Goal: Transaction & Acquisition: Purchase product/service

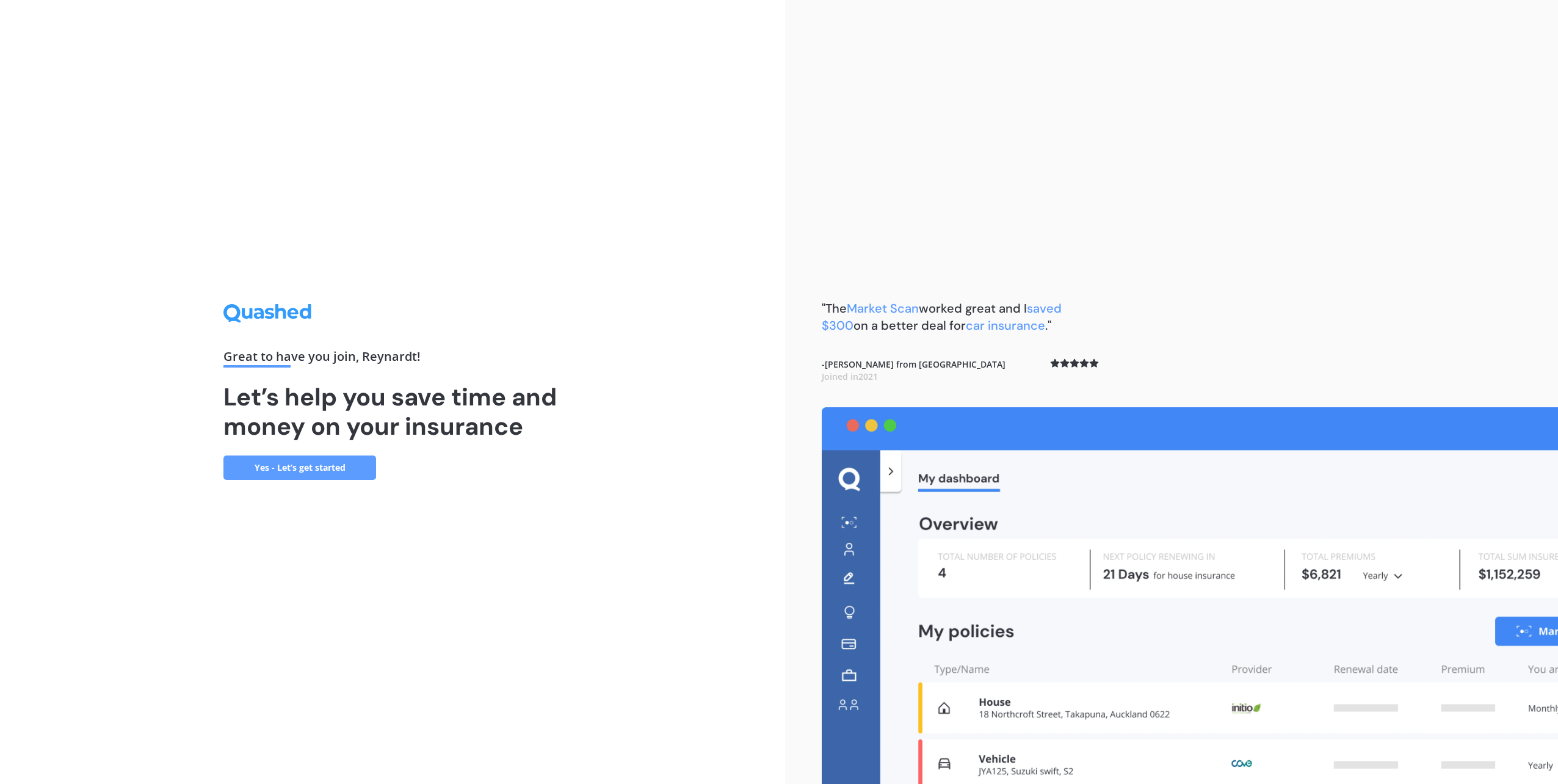
click at [308, 470] on link "Yes - Let’s get started" at bounding box center [299, 467] width 152 height 25
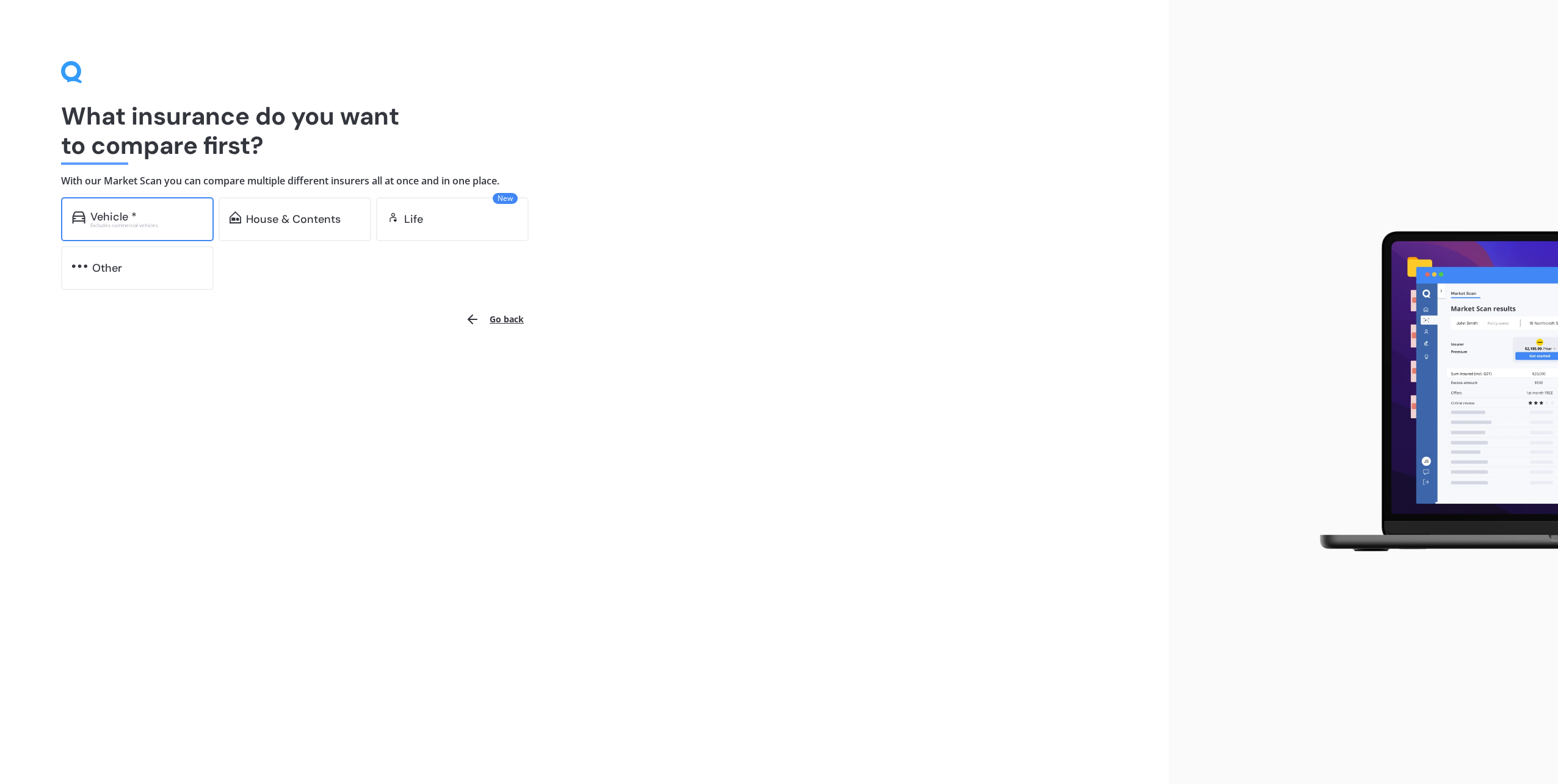
click at [168, 224] on div "Excludes commercial vehicles" at bounding box center [147, 225] width 113 height 5
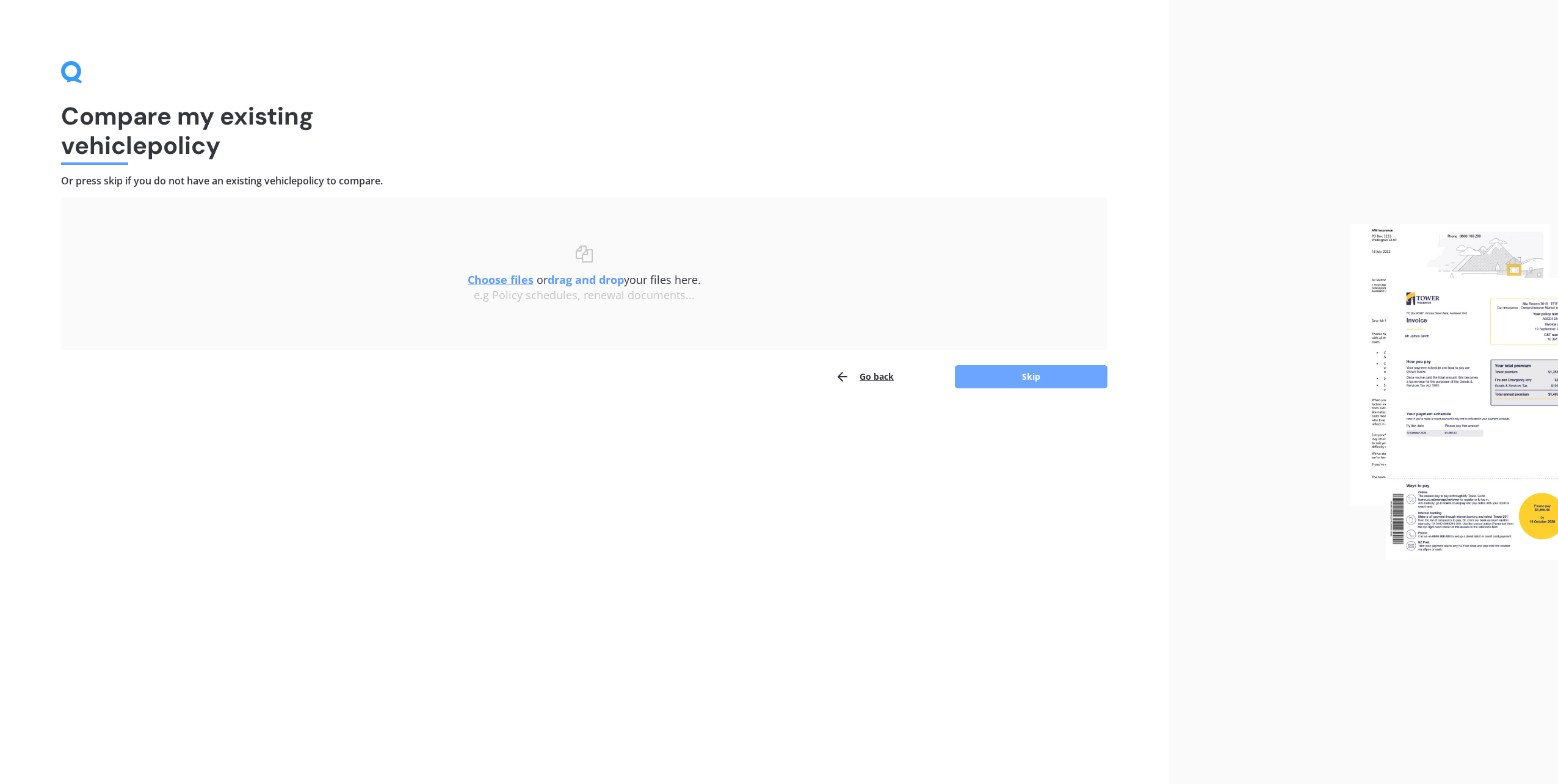
click at [1036, 376] on button "Skip" at bounding box center [1031, 376] width 152 height 23
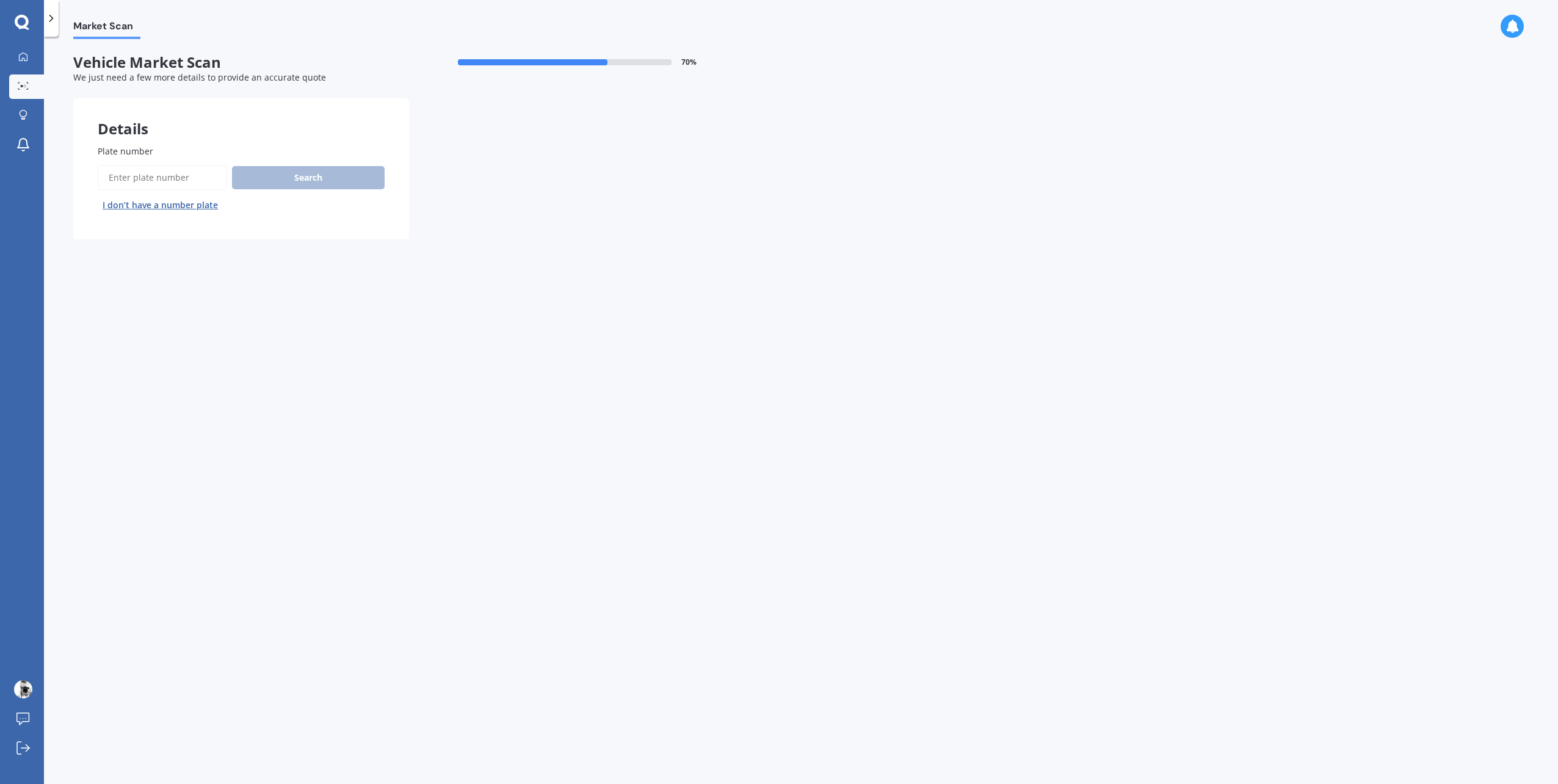
click at [161, 178] on input "Plate number" at bounding box center [162, 178] width 130 height 26
click at [186, 181] on input "Plate number" at bounding box center [162, 178] width 130 height 26
type input "LQY771"
click at [310, 169] on button "Search" at bounding box center [308, 178] width 152 height 23
select select "AUDI"
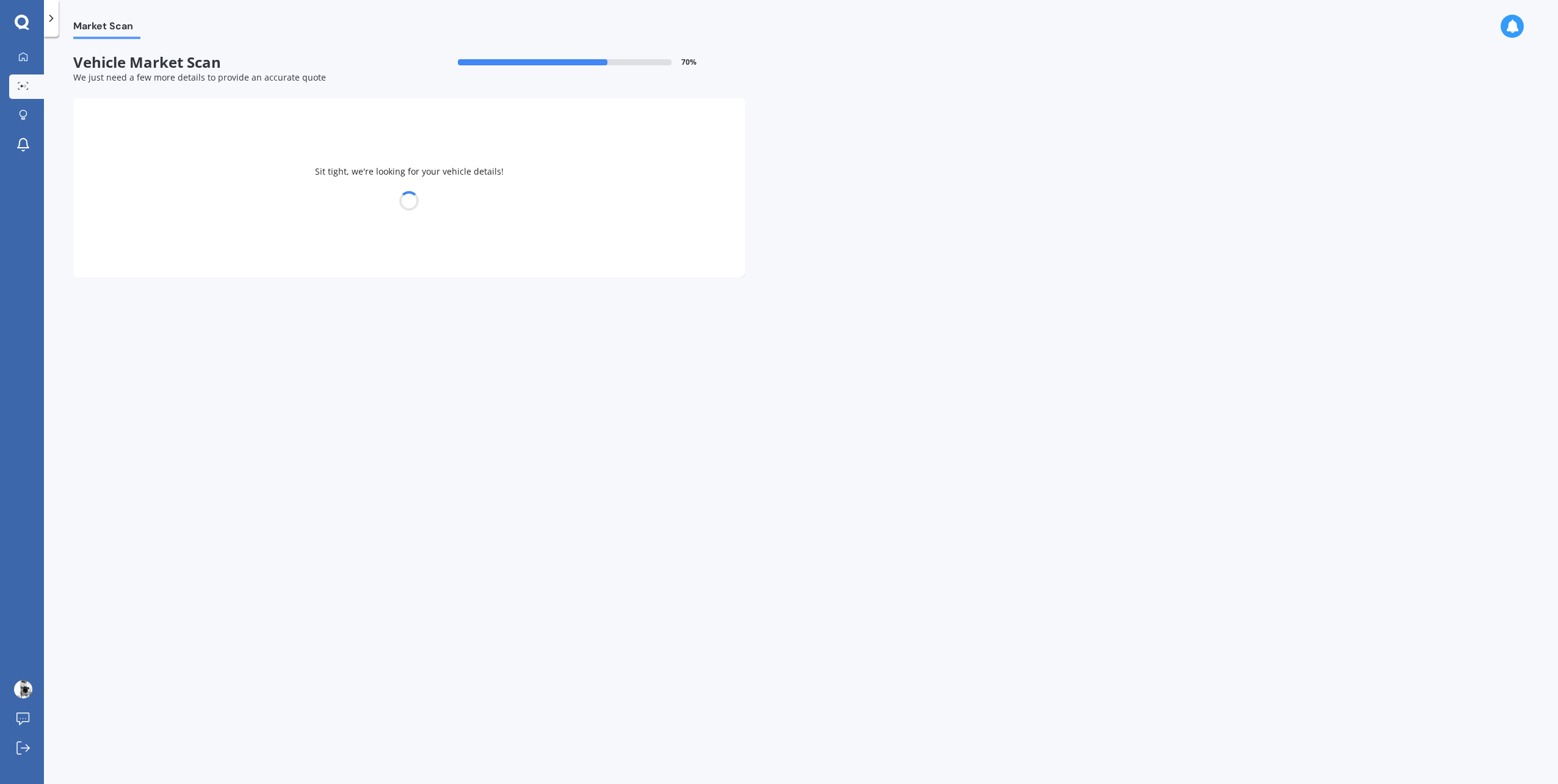
select select "S3"
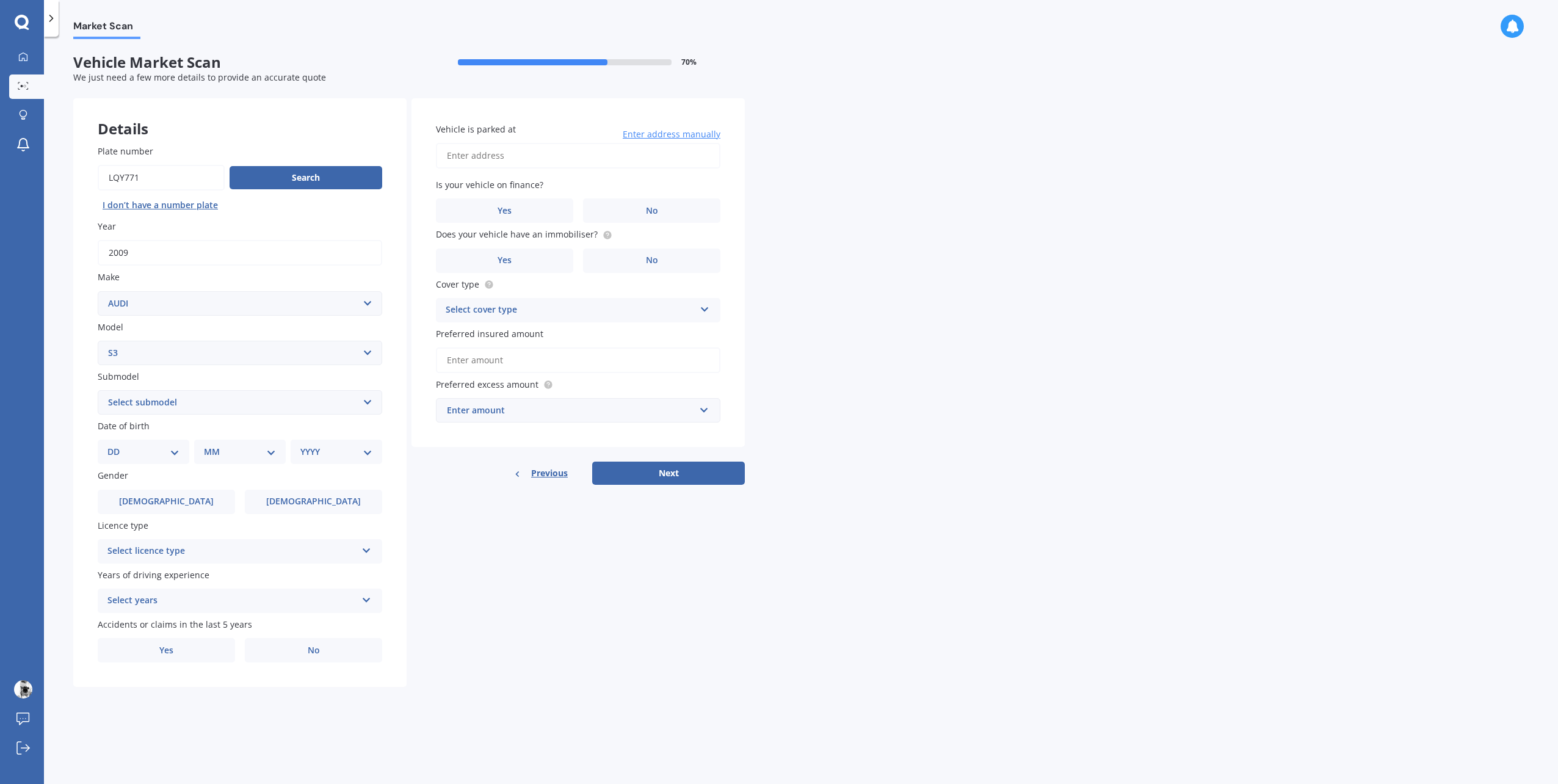
click at [504, 157] on input "Vehicle is parked at" at bounding box center [578, 156] width 285 height 26
click at [530, 157] on input "[STREET_ADDRESS]" at bounding box center [578, 156] width 285 height 26
type input "[STREET_ADDRESS]"
click at [634, 205] on label "No" at bounding box center [651, 211] width 137 height 25
click at [0, 0] on input "No" at bounding box center [0, 0] width 0 height 0
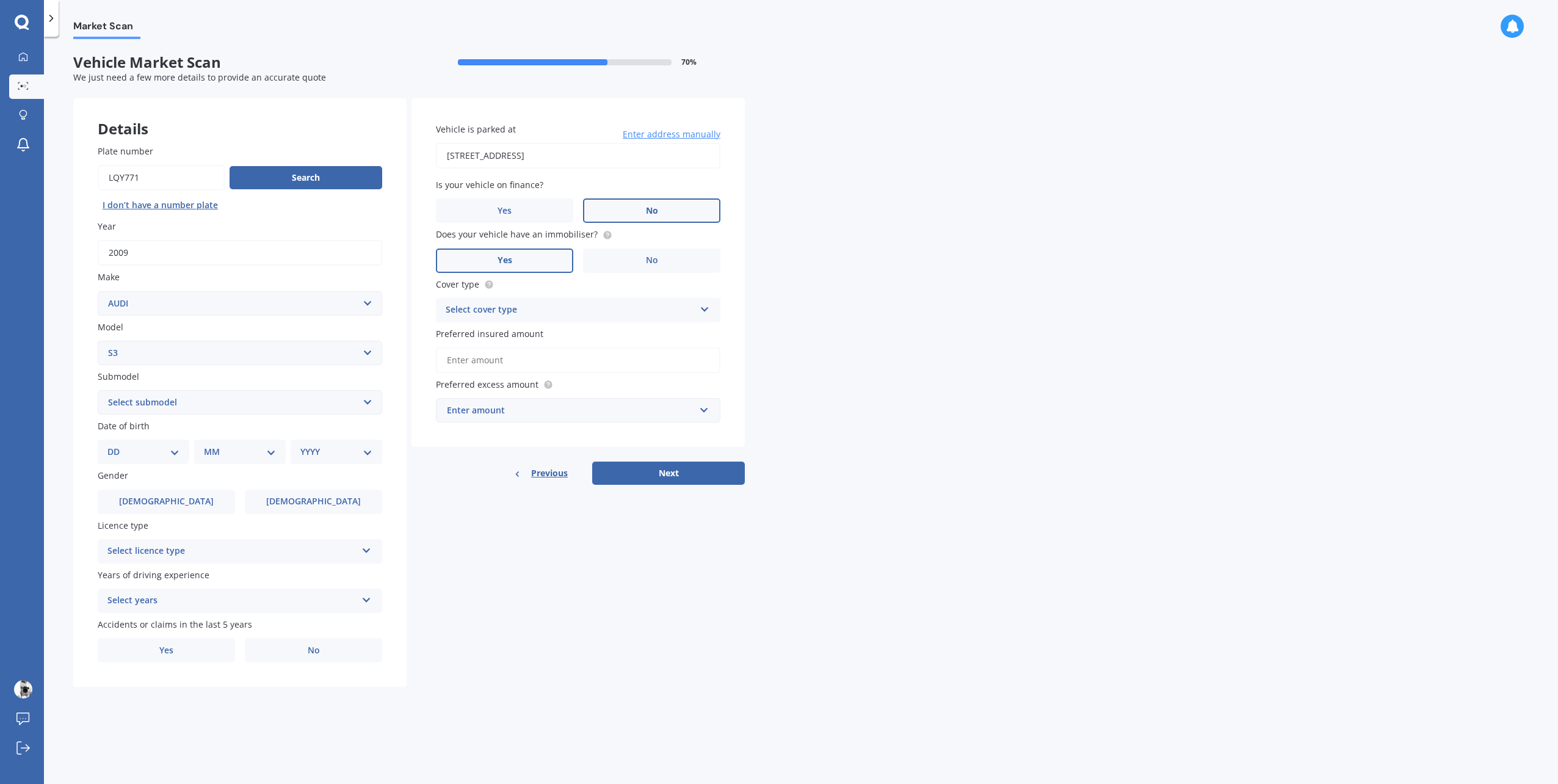
click at [529, 253] on label "Yes" at bounding box center [504, 260] width 137 height 25
click at [0, 0] on input "Yes" at bounding box center [0, 0] width 0 height 0
click at [562, 310] on div "Select cover type" at bounding box center [570, 310] width 249 height 15
click at [551, 336] on div "Comprehensive" at bounding box center [578, 334] width 283 height 22
click at [578, 360] on input "Preferred insured amount" at bounding box center [578, 360] width 285 height 26
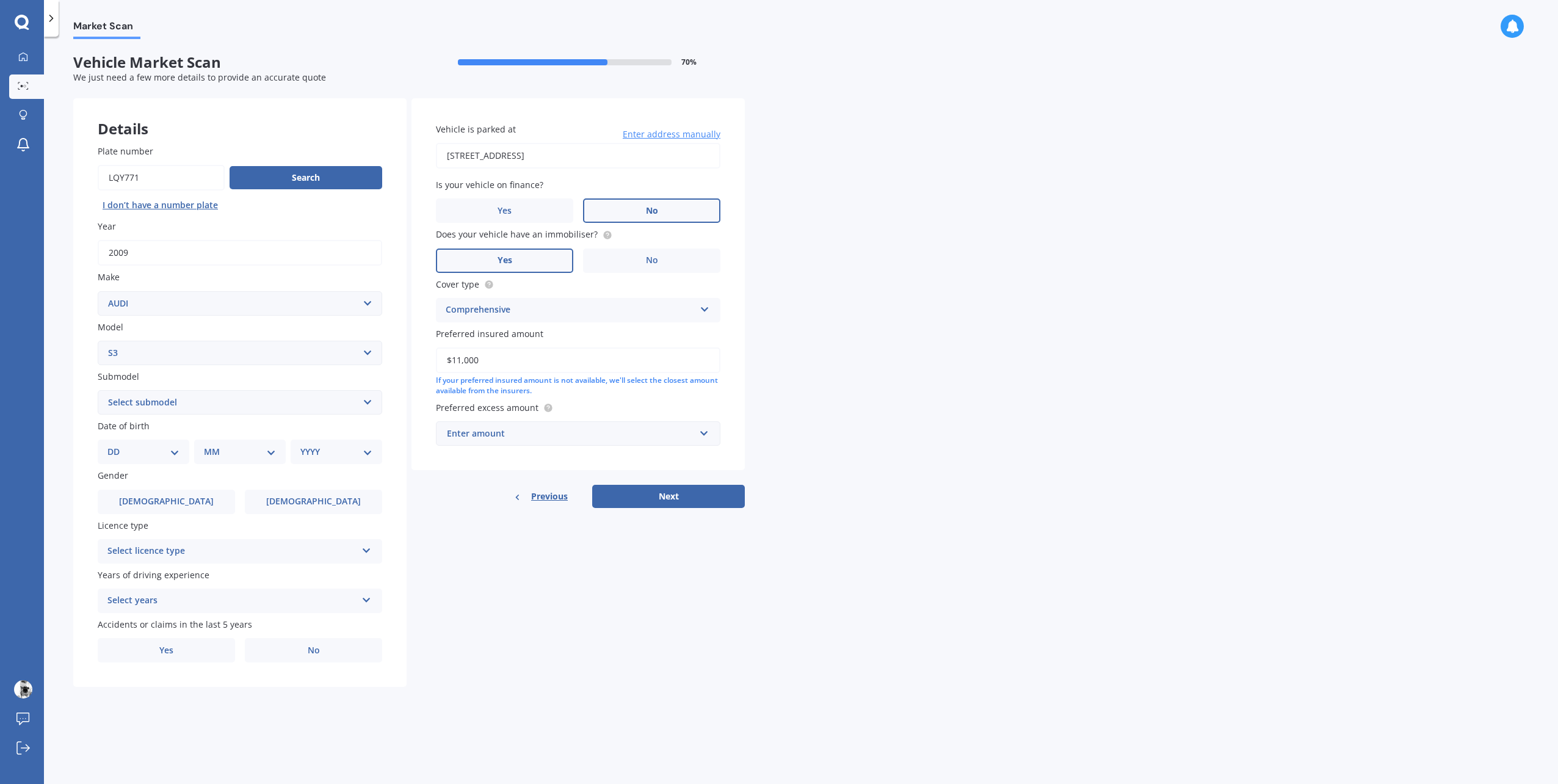
type input "$11,000"
click at [620, 429] on div "Enter amount" at bounding box center [571, 433] width 248 height 13
click at [525, 477] on div "$400" at bounding box center [578, 479] width 283 height 23
click at [170, 504] on span "[DEMOGRAPHIC_DATA]" at bounding box center [166, 501] width 97 height 10
click at [0, 0] on input "[DEMOGRAPHIC_DATA]" at bounding box center [0, 0] width 0 height 0
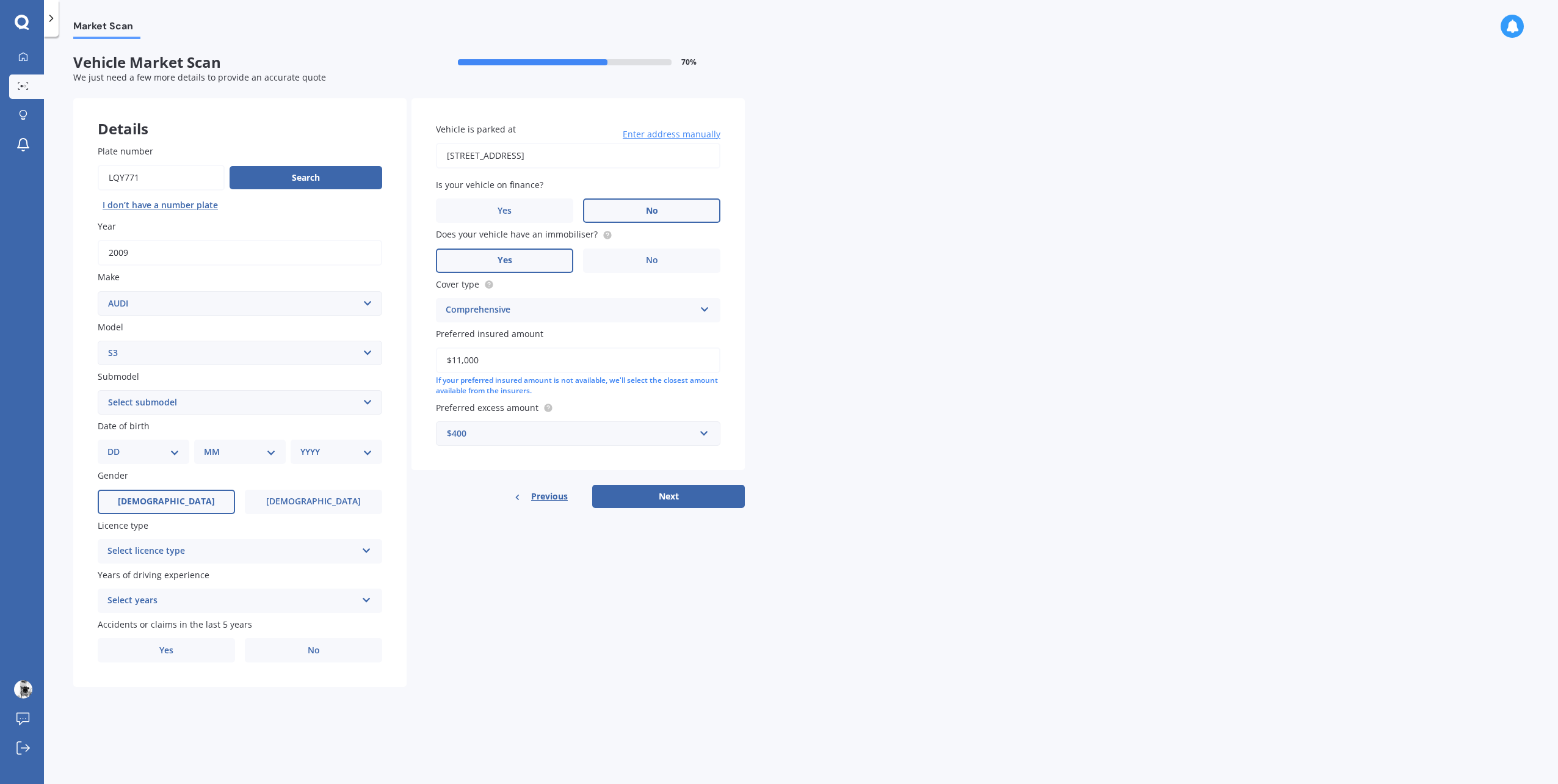
click at [162, 451] on select "DD 01 02 03 04 05 06 07 08 09 10 11 12 13 14 15 16 17 18 19 20 21 22 23 24 25 2…" at bounding box center [144, 451] width 72 height 13
select select "29"
click at [117, 445] on select "DD 01 02 03 04 05 06 07 08 09 10 11 12 13 14 15 16 17 18 19 20 21 22 23 24 25 2…" at bounding box center [144, 451] width 72 height 13
click at [228, 452] on select "MM 01 02 03 04 05 06 07 08 09 10 11 12" at bounding box center [242, 451] width 67 height 13
select select "11"
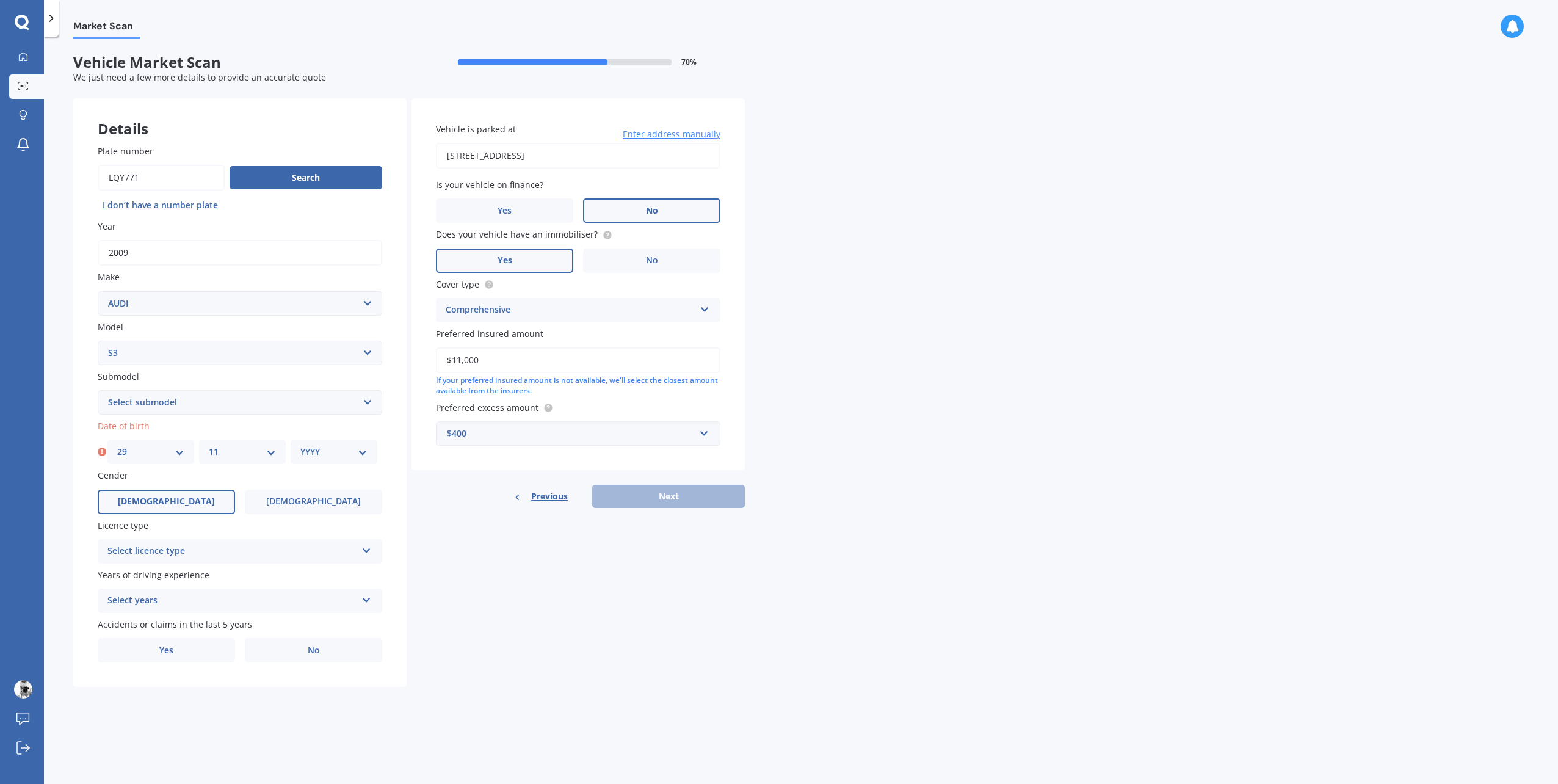
click at [209, 445] on select "MM 01 02 03 04 05 06 07 08 09 10 11 12" at bounding box center [242, 451] width 67 height 13
click at [324, 455] on select "YYYY 2025 2024 2023 2022 2021 2020 2019 2018 2017 2016 2015 2014 2013 2012 2011…" at bounding box center [334, 451] width 67 height 13
select select "1983"
click at [300, 445] on select "YYYY 2025 2024 2023 2022 2021 2020 2019 2018 2017 2016 2015 2014 2013 2012 2011…" at bounding box center [334, 451] width 67 height 13
click at [236, 560] on div "Select licence type NZ Full NZ Restricted NZ Learners [GEOGRAPHIC_DATA] [GEOGRA…" at bounding box center [240, 551] width 285 height 25
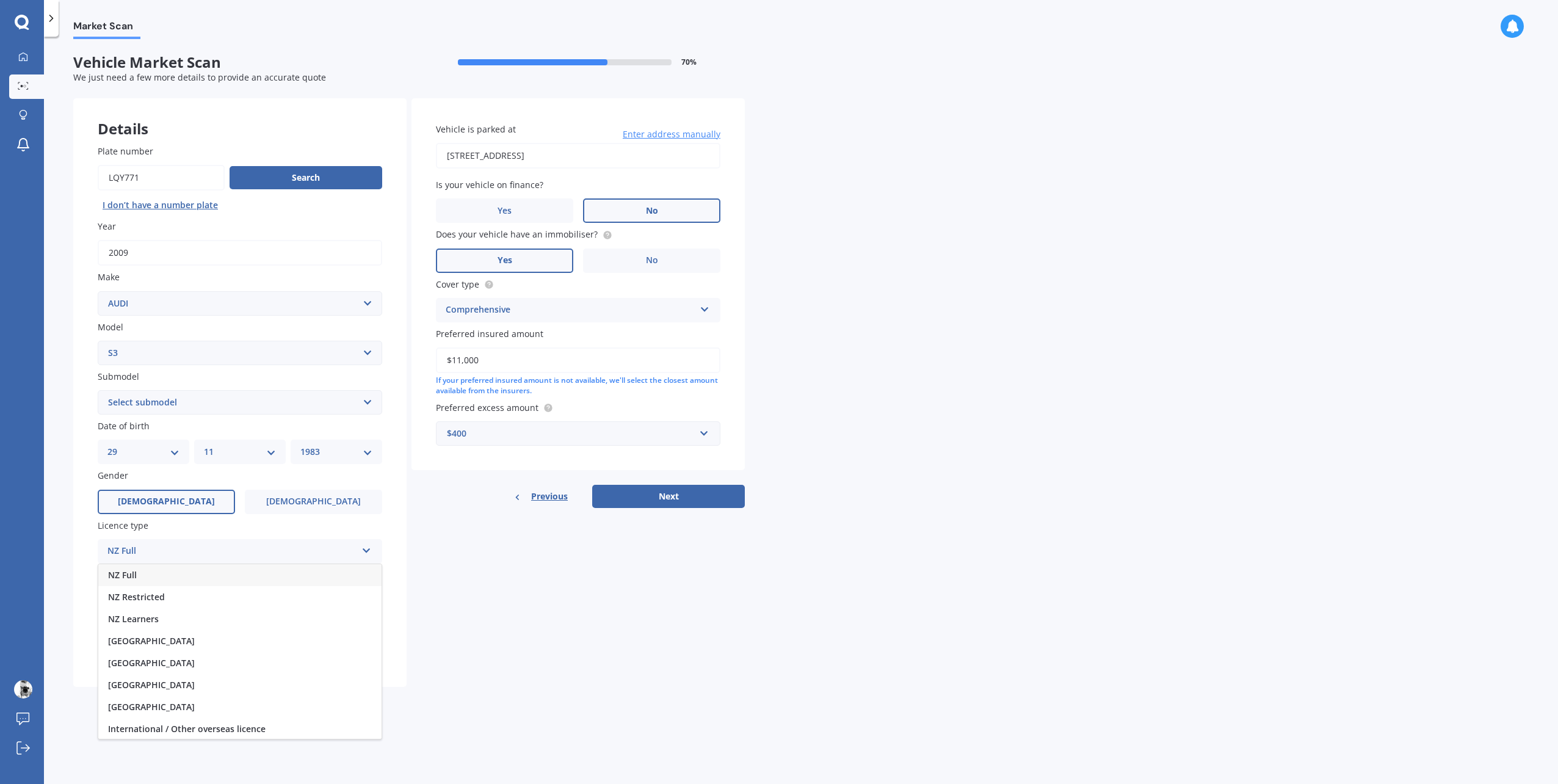
click at [209, 583] on div "NZ Full" at bounding box center [240, 575] width 283 height 22
click at [205, 600] on div "Select years" at bounding box center [232, 601] width 249 height 15
click at [204, 627] on div "5 or more years" at bounding box center [240, 624] width 283 height 22
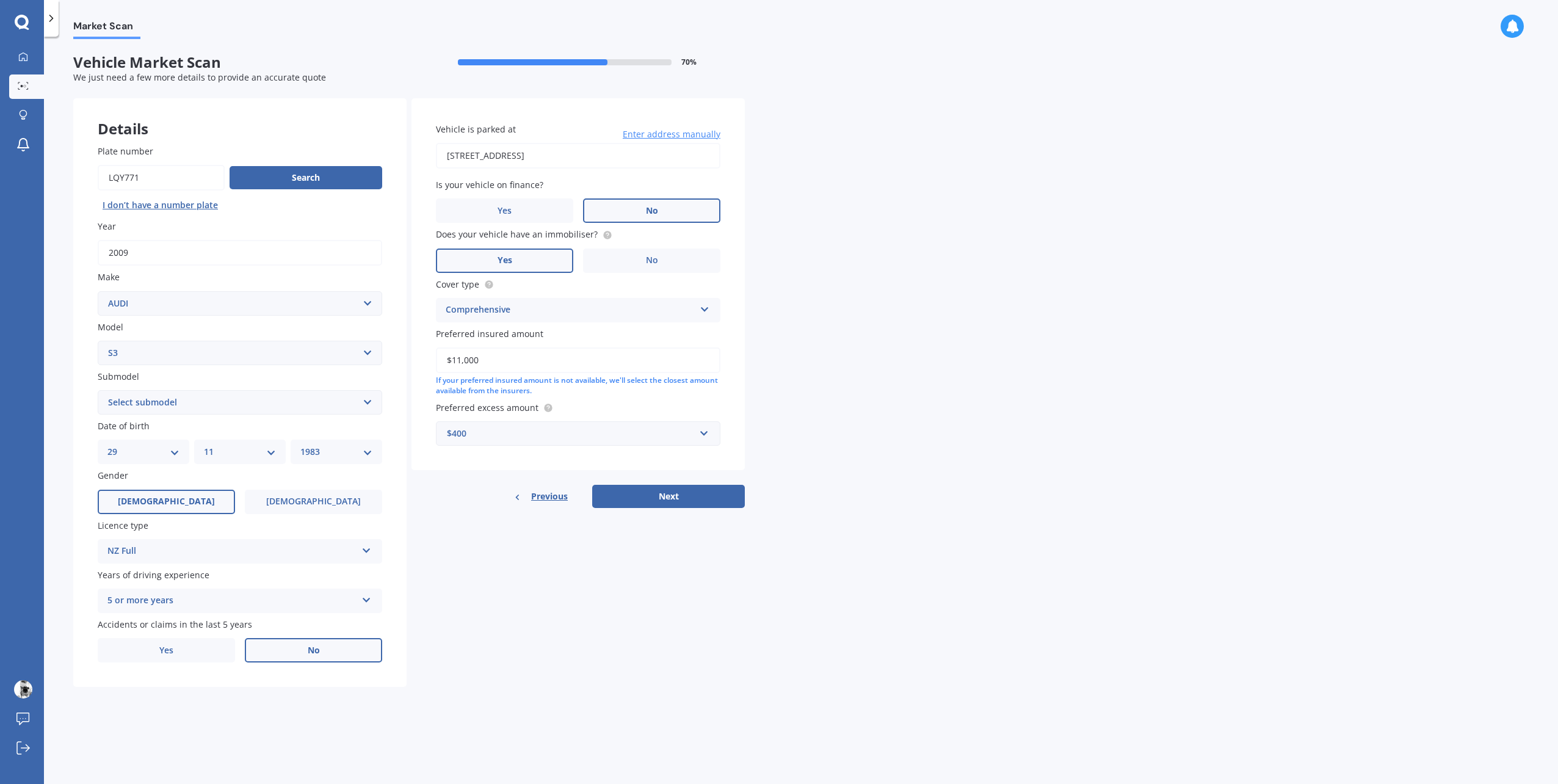
click at [331, 648] on label "No" at bounding box center [313, 650] width 137 height 25
click at [0, 0] on input "No" at bounding box center [0, 0] width 0 height 0
click at [642, 490] on button "Next" at bounding box center [668, 496] width 152 height 23
click at [289, 395] on select "Select submodel (All)" at bounding box center [240, 402] width 285 height 25
click at [250, 345] on select "Select model 100 200T 80 90 A1 A3 A4 A4 All Road 4WD A5 A6 A7 A8 Allroad Cabrio…" at bounding box center [240, 353] width 285 height 25
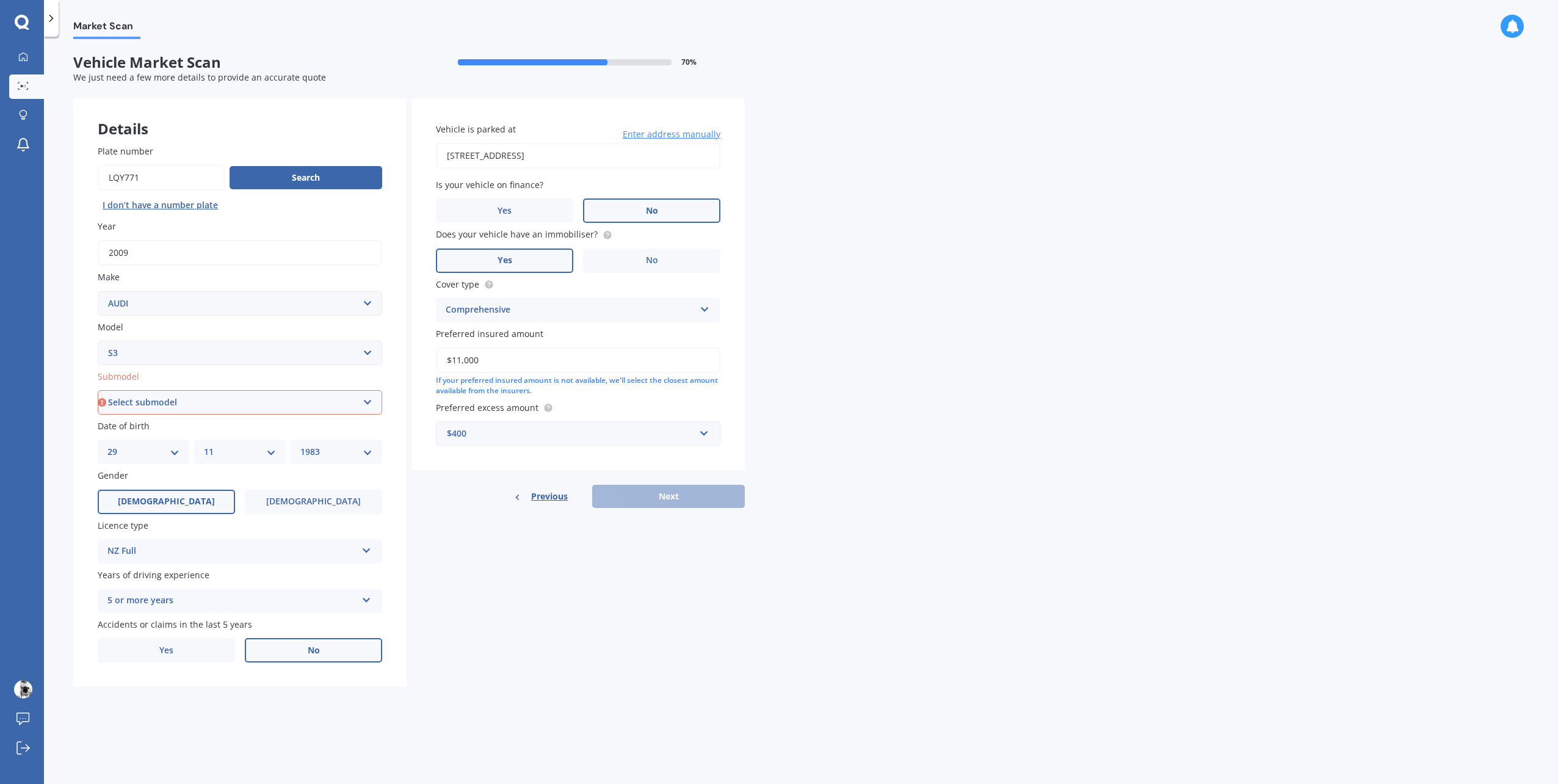
click at [250, 345] on select "Select model 100 200T 80 90 A1 A3 A4 A4 All Road 4WD A5 A6 A7 A8 Allroad Cabrio…" at bounding box center [240, 353] width 285 height 25
click at [240, 407] on select "Select submodel (All)" at bounding box center [240, 402] width 285 height 25
select select "(ALL)"
click at [97, 390] on select "Select submodel (All)" at bounding box center [240, 402] width 285 height 25
click at [640, 494] on button "Next" at bounding box center [668, 496] width 152 height 23
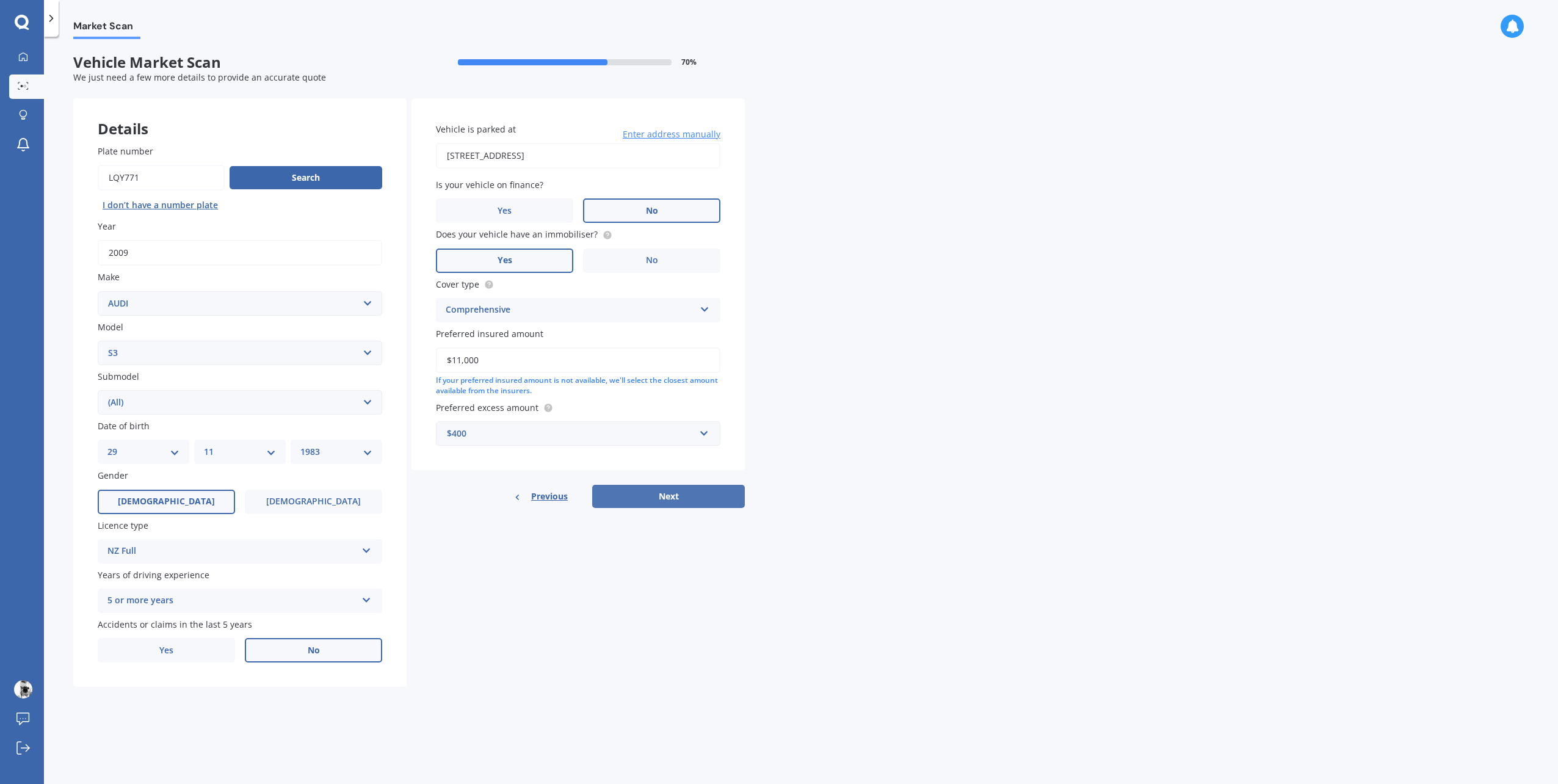
select select "29"
select select "11"
select select "1983"
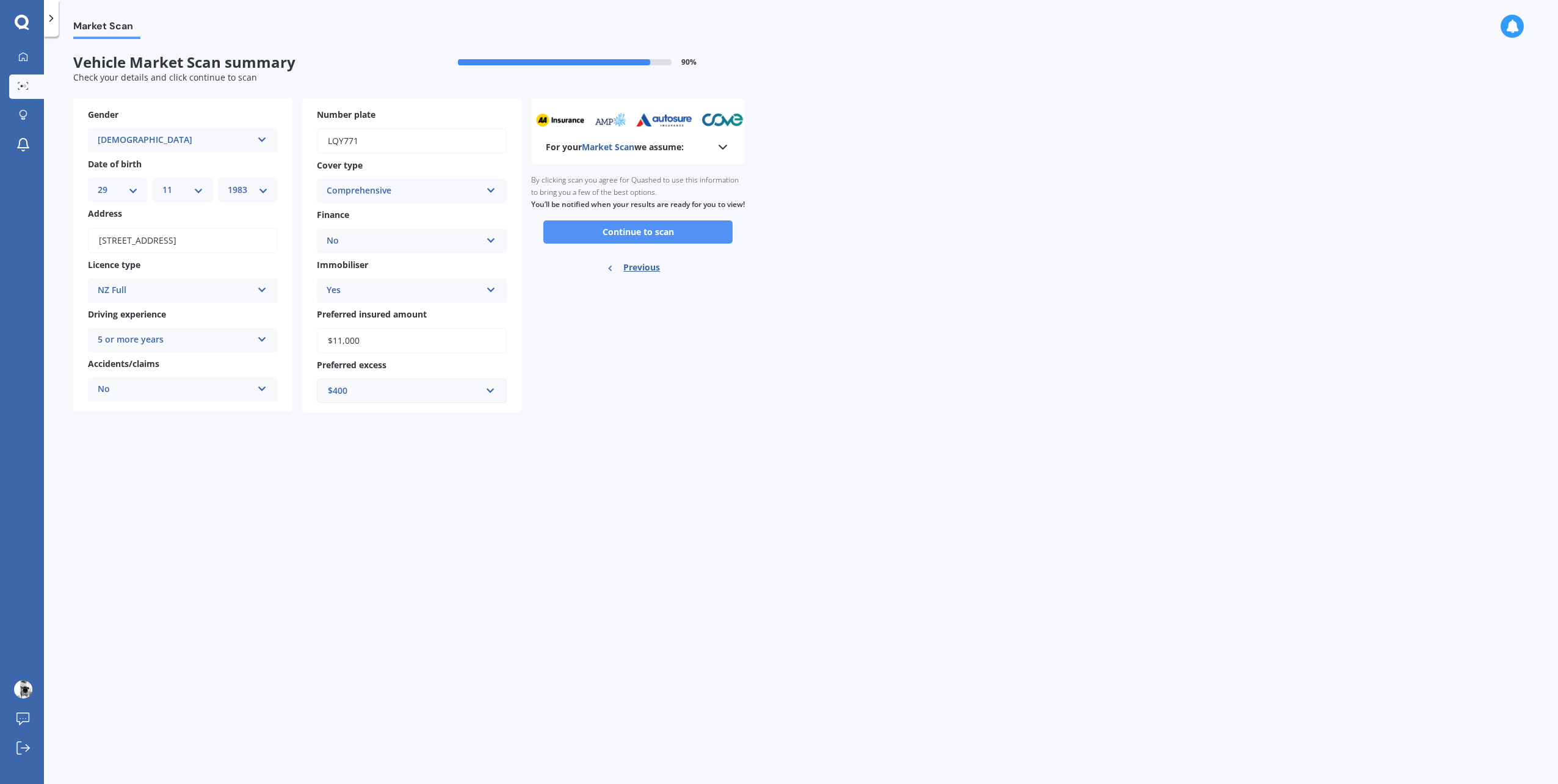
click at [635, 243] on button "Continue to scan" at bounding box center [637, 232] width 189 height 23
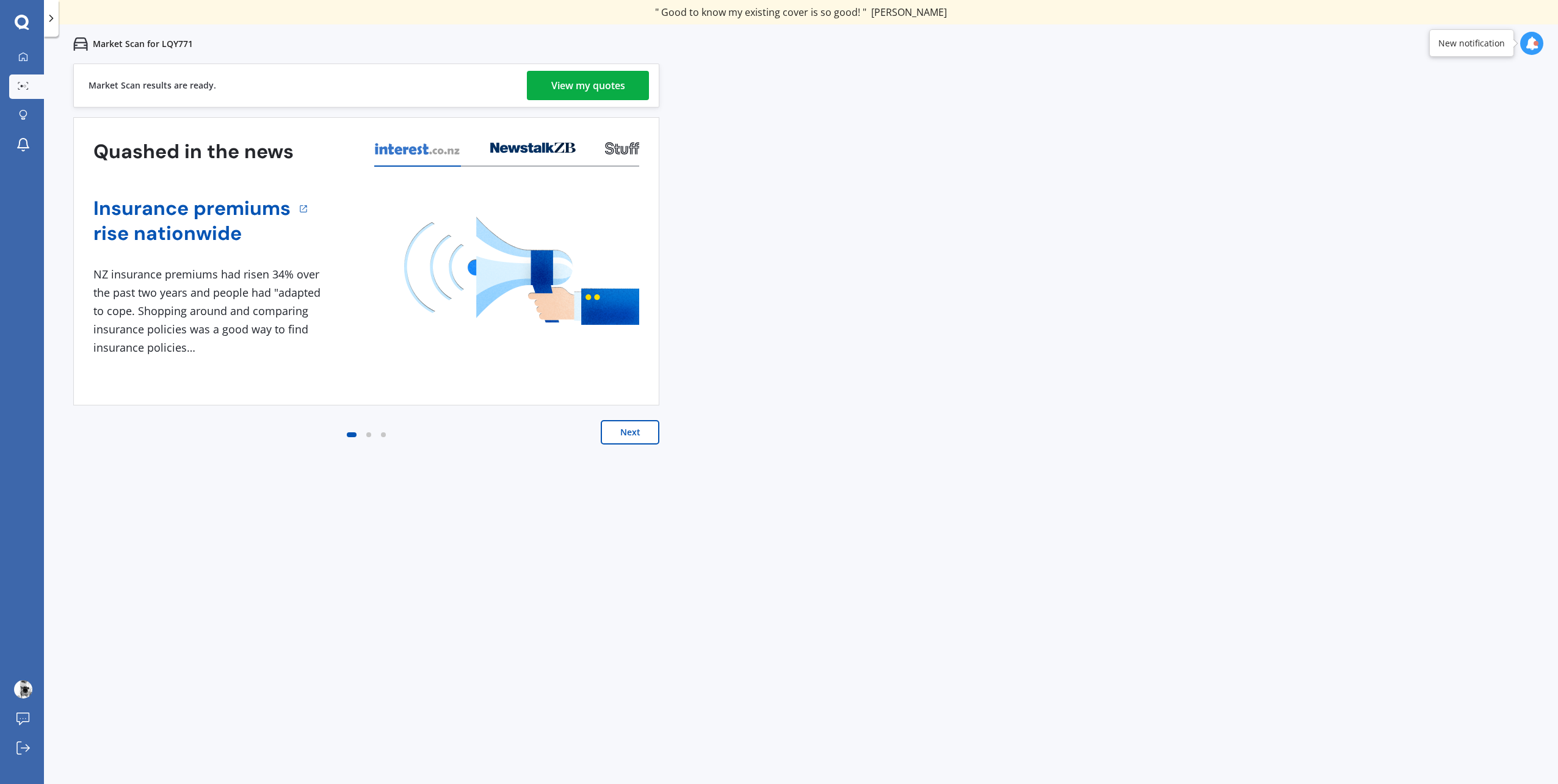
click at [630, 432] on button "Next" at bounding box center [630, 432] width 59 height 25
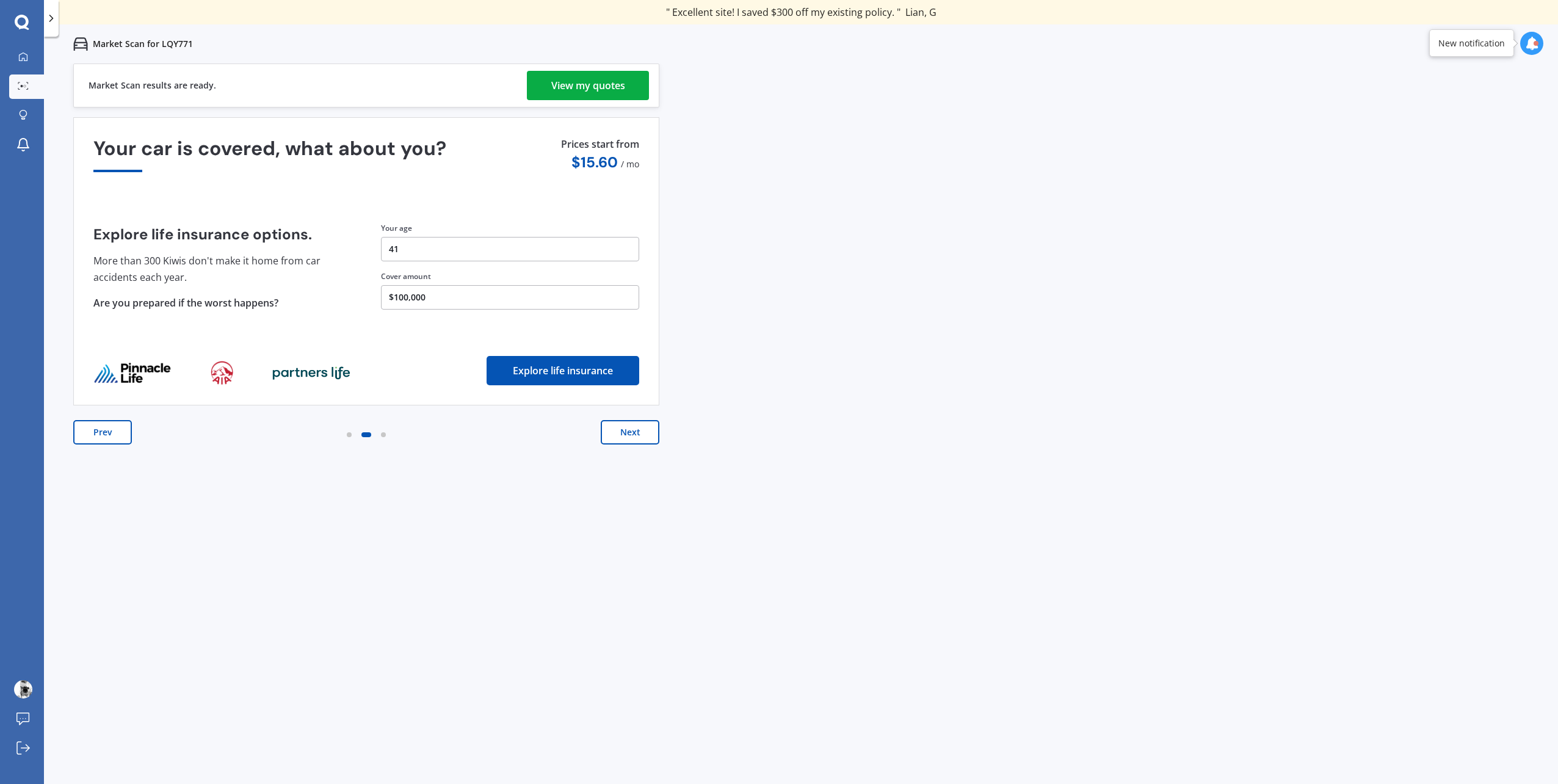
click at [590, 84] on div "View my quotes" at bounding box center [588, 85] width 74 height 29
